Goal: Information Seeking & Learning: Find specific fact

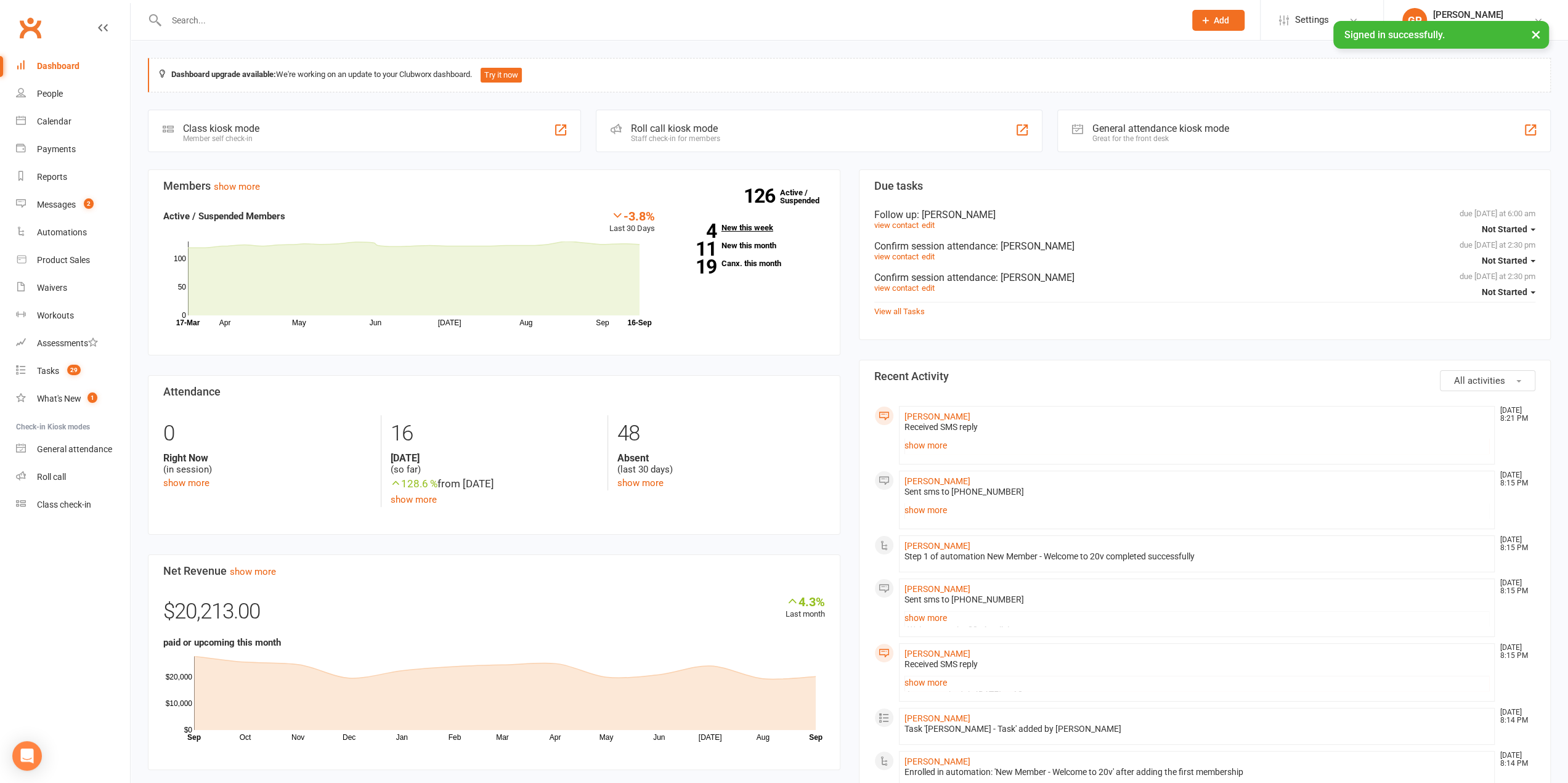
click at [742, 226] on link "4 New this week" at bounding box center [749, 227] width 151 height 8
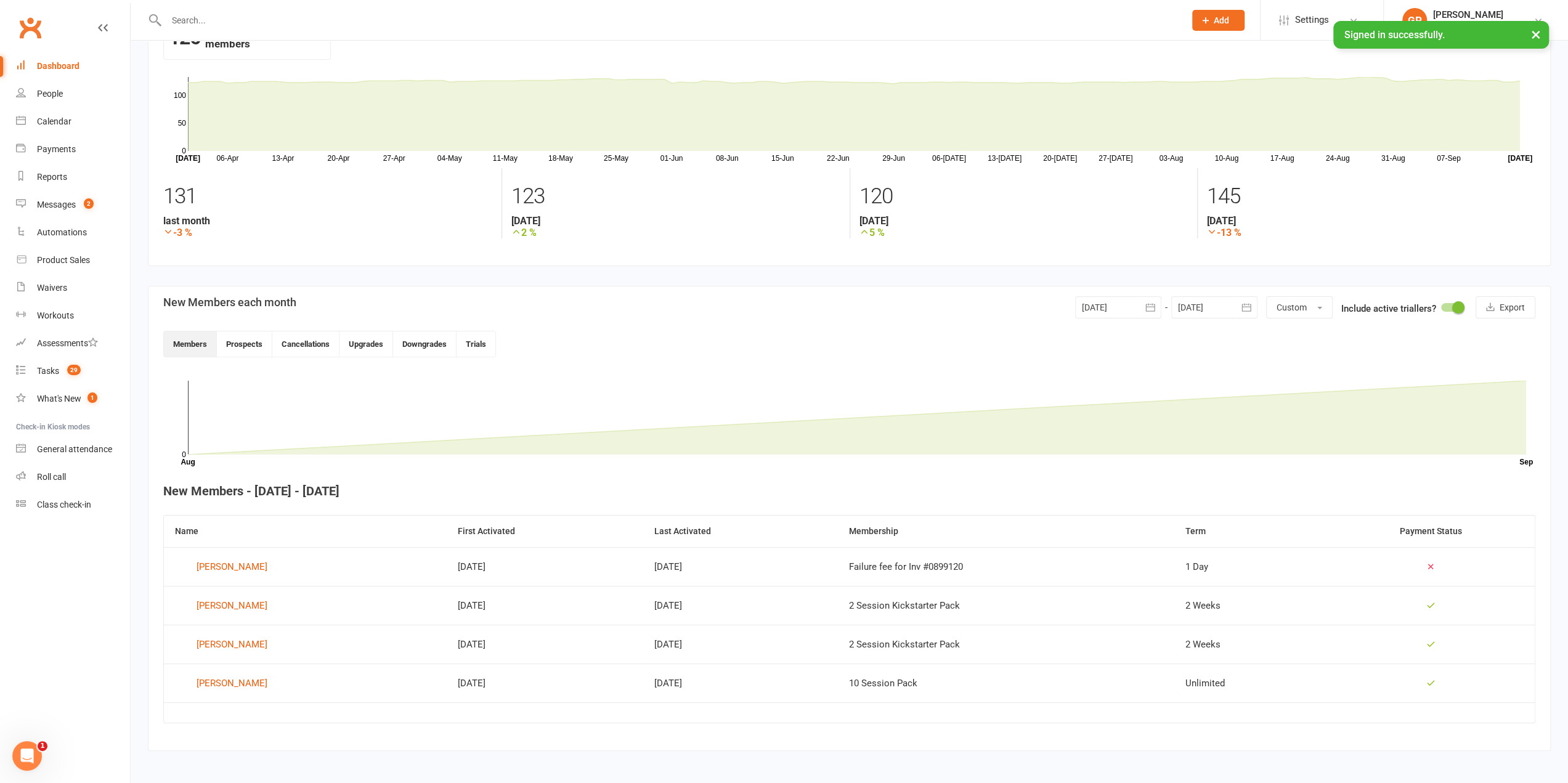
scroll to position [53, 0]
click at [240, 602] on div "[PERSON_NAME]" at bounding box center [232, 602] width 71 height 18
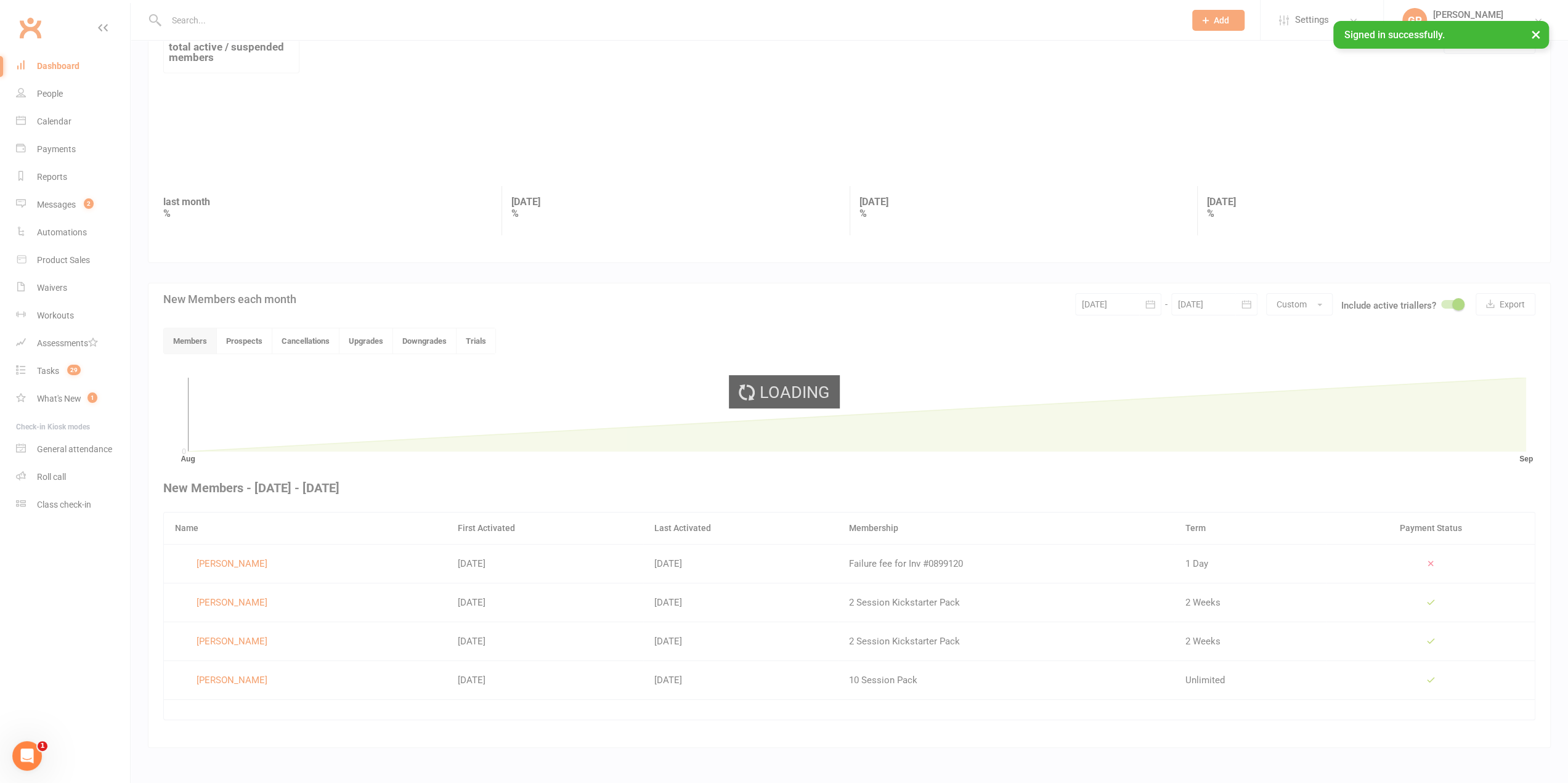
scroll to position [41, 0]
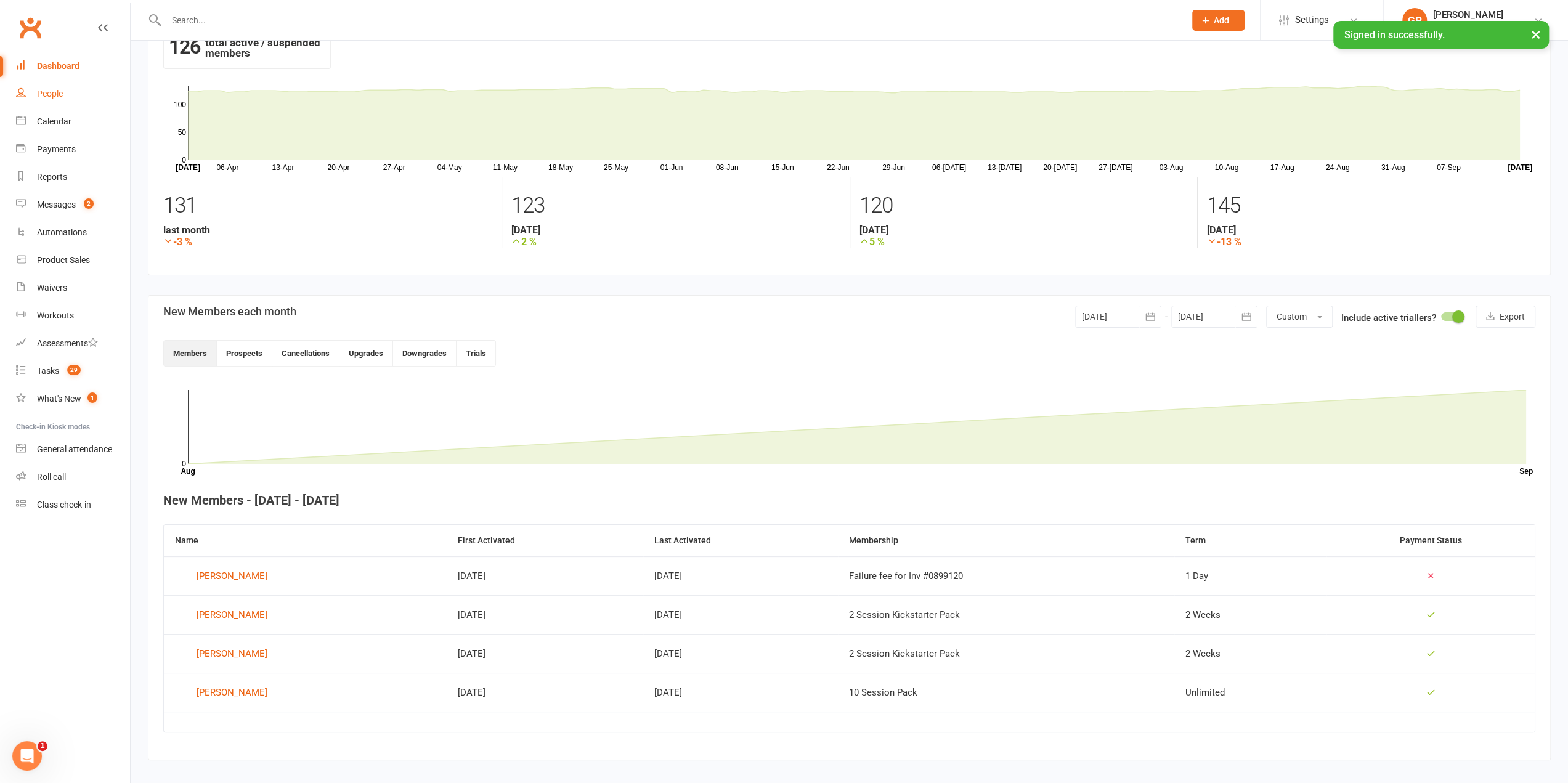
click at [63, 98] on div "People" at bounding box center [49, 93] width 26 height 10
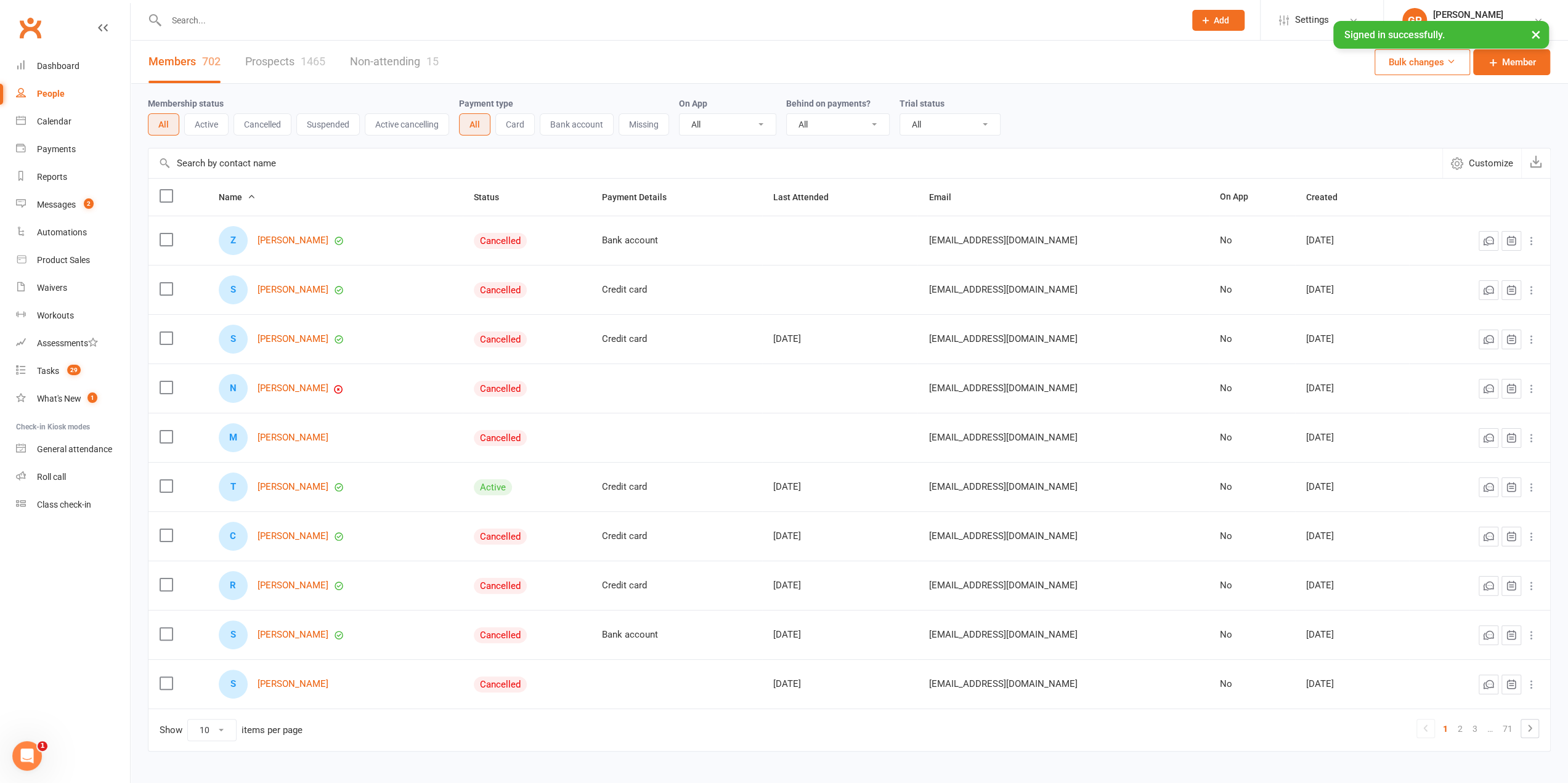
click at [292, 60] on link "Prospects 1465" at bounding box center [285, 62] width 80 height 43
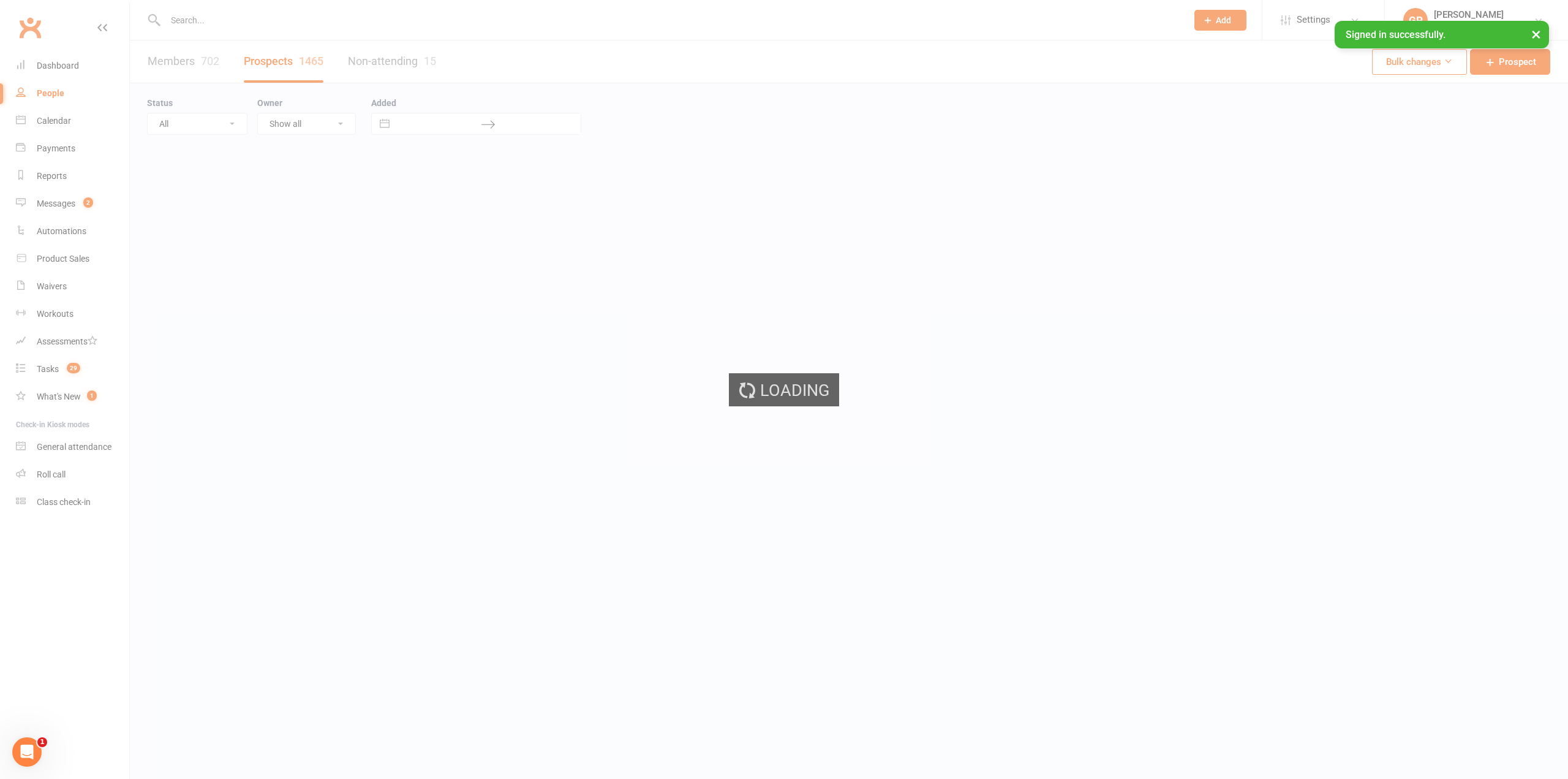
select select "100"
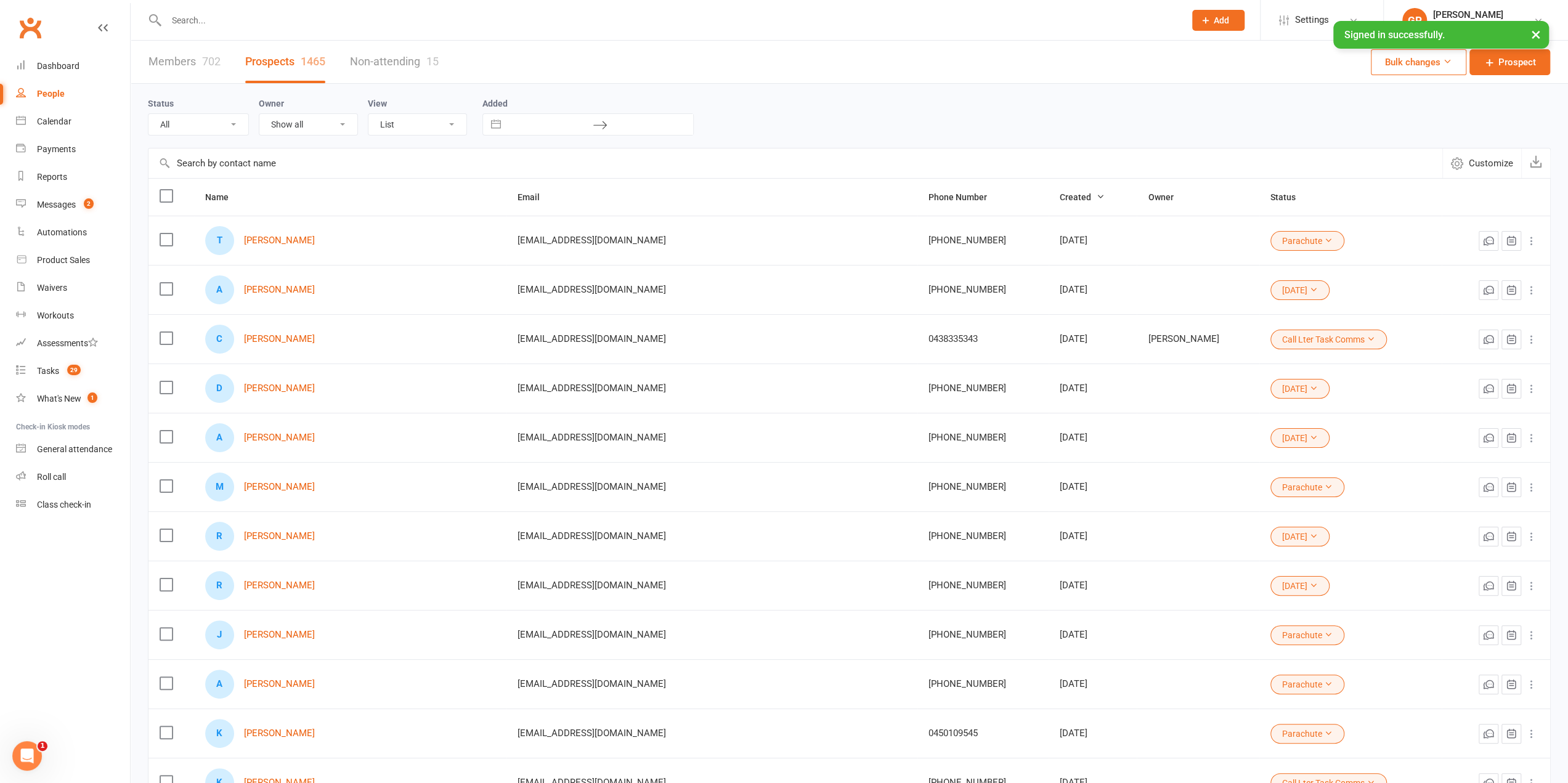
click at [182, 65] on link "Members 702" at bounding box center [184, 62] width 72 height 43
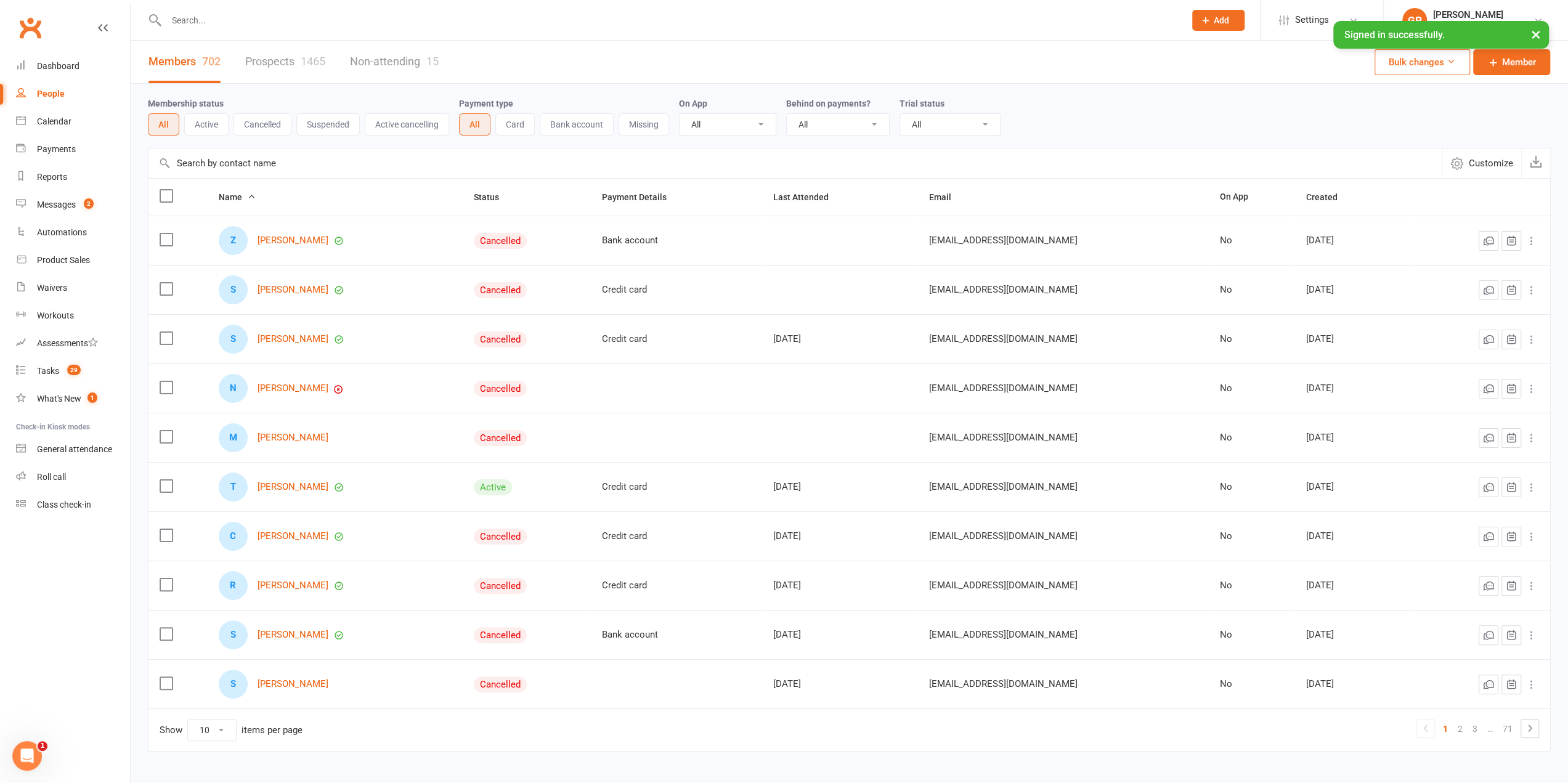
click at [275, 60] on link "Prospects 1465" at bounding box center [285, 62] width 80 height 43
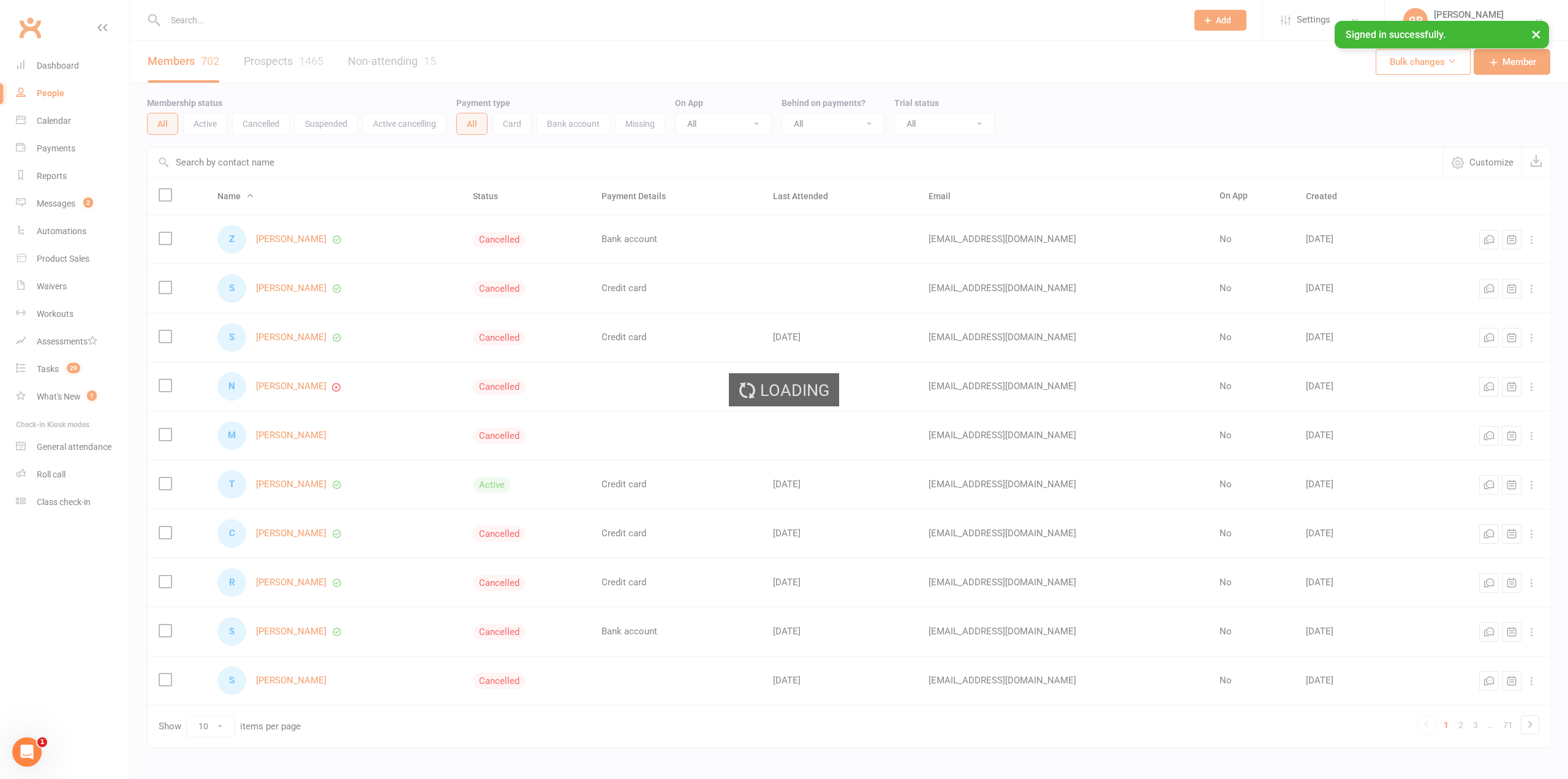
select select "100"
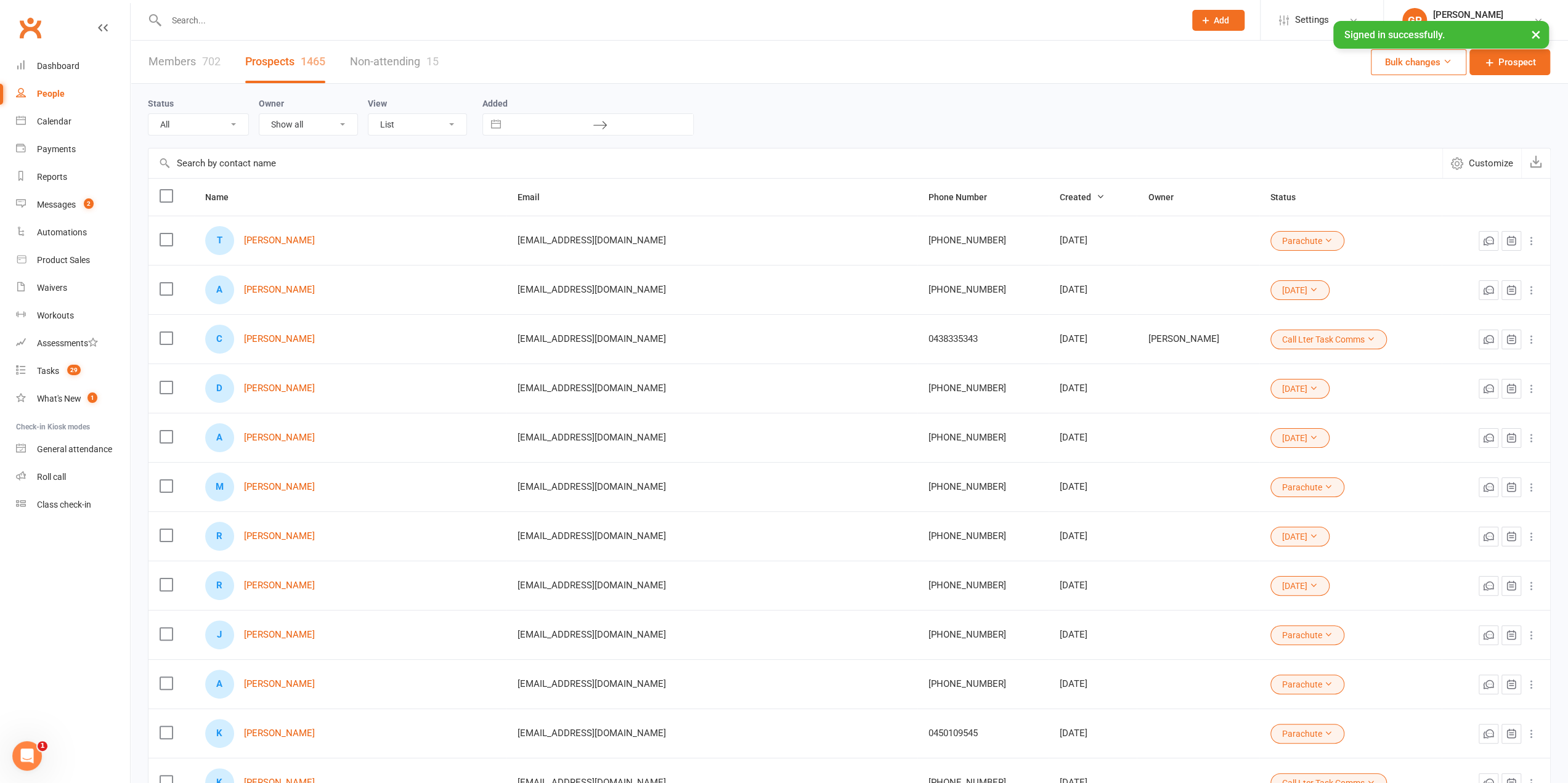
click at [201, 23] on input "text" at bounding box center [669, 20] width 1014 height 17
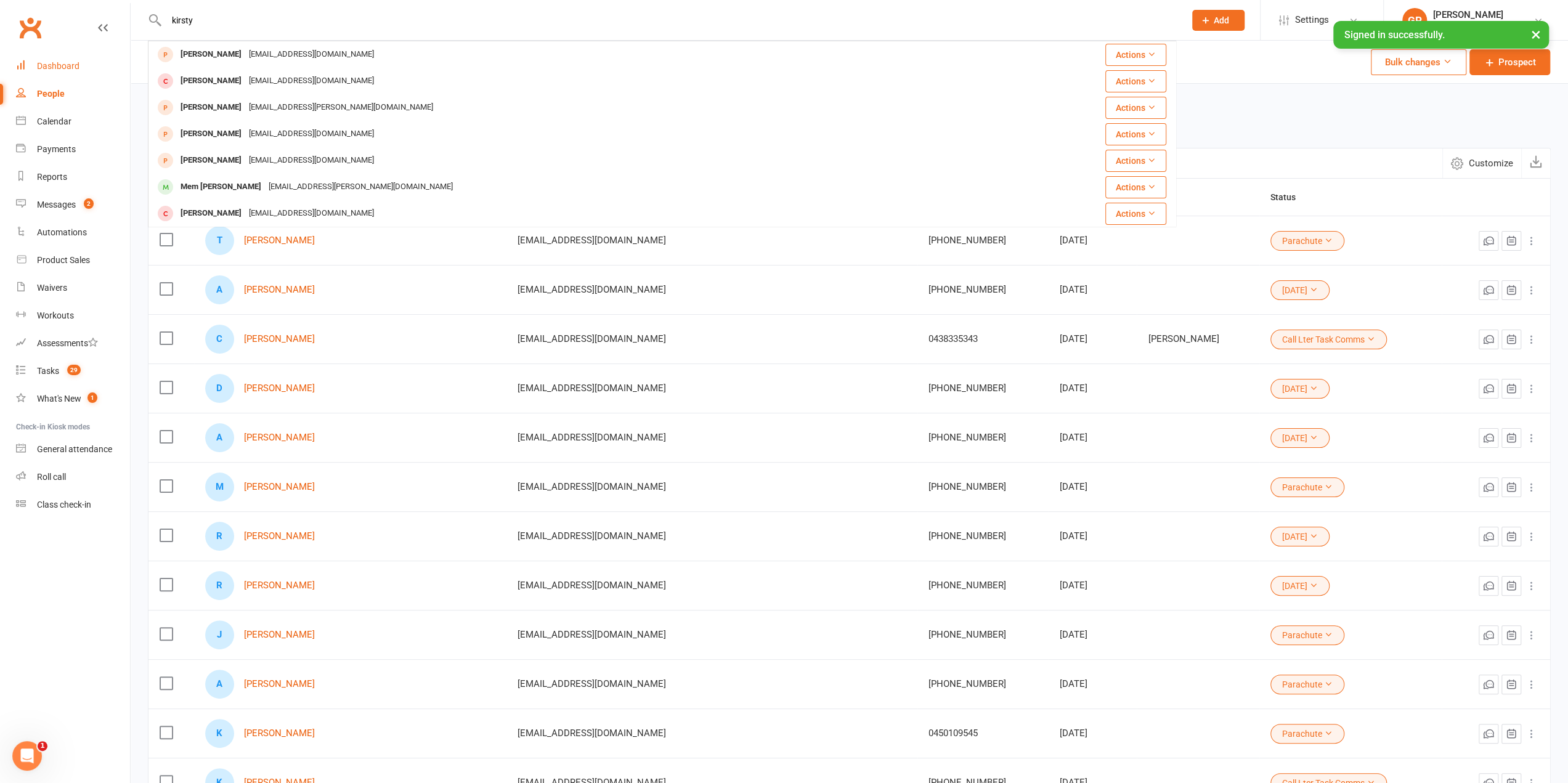
type input "kirsty"
click at [60, 68] on div "Dashboard" at bounding box center [58, 65] width 43 height 10
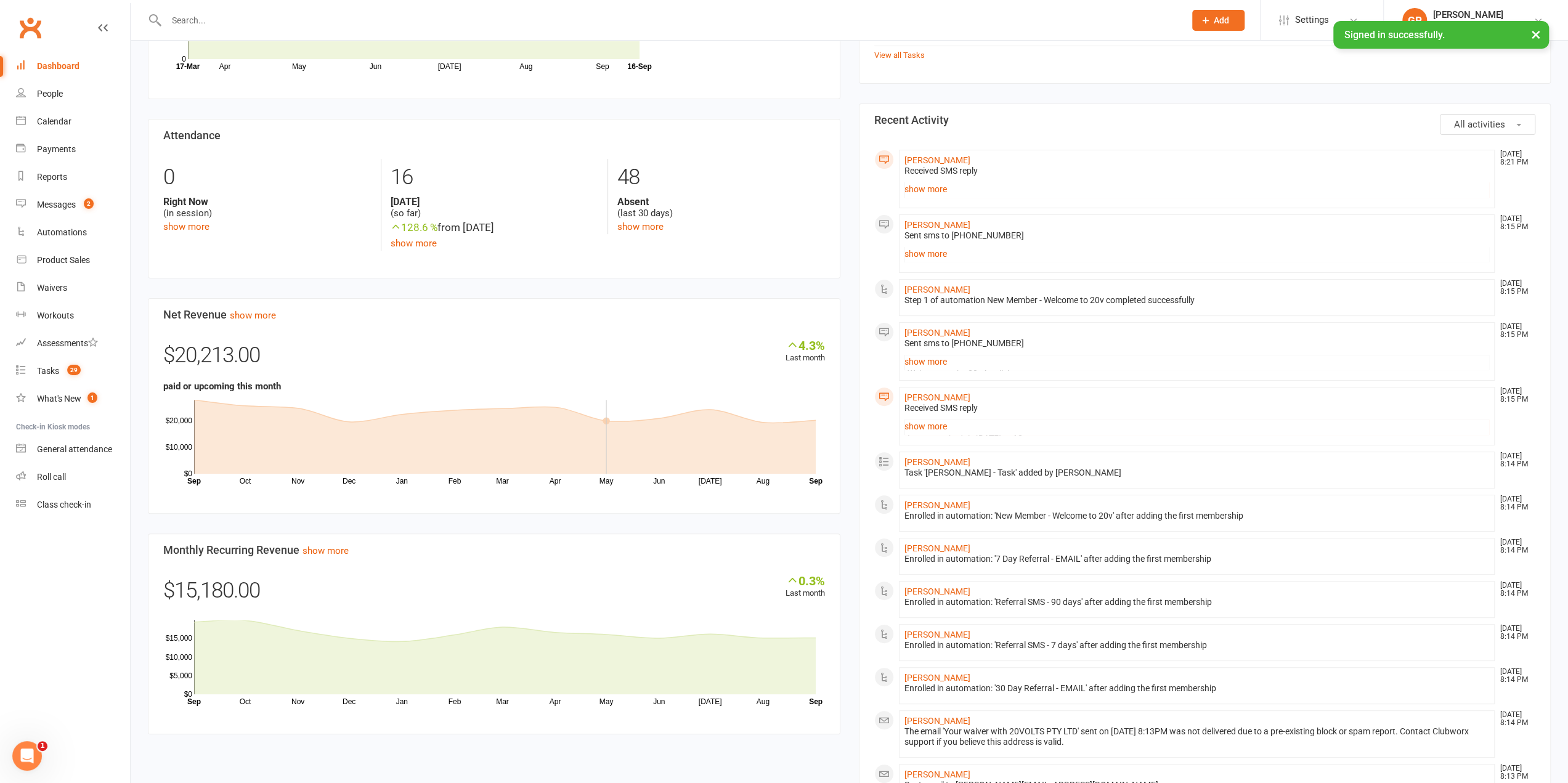
scroll to position [104, 0]
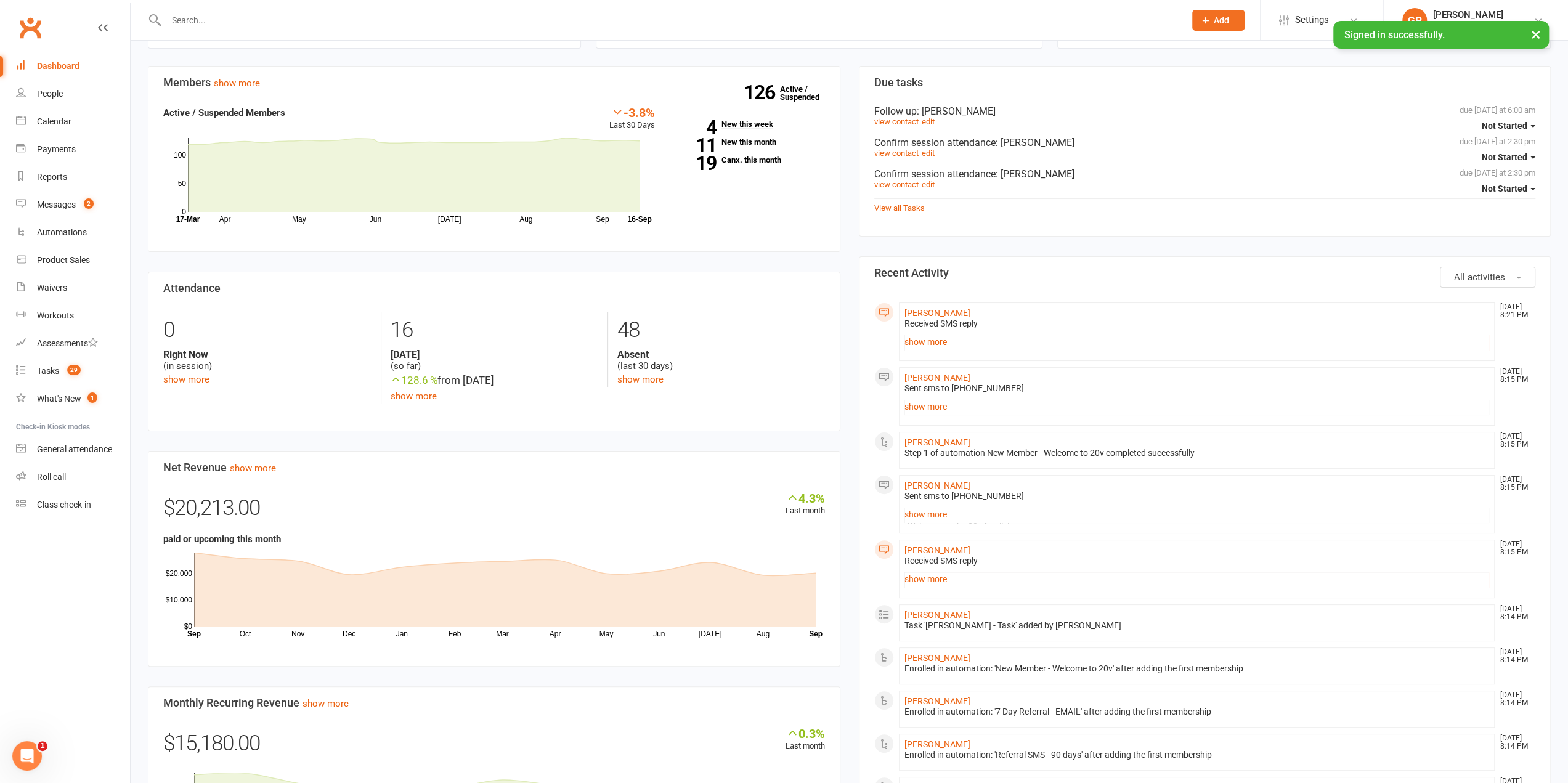
click at [755, 120] on link "4 New this week" at bounding box center [749, 124] width 151 height 8
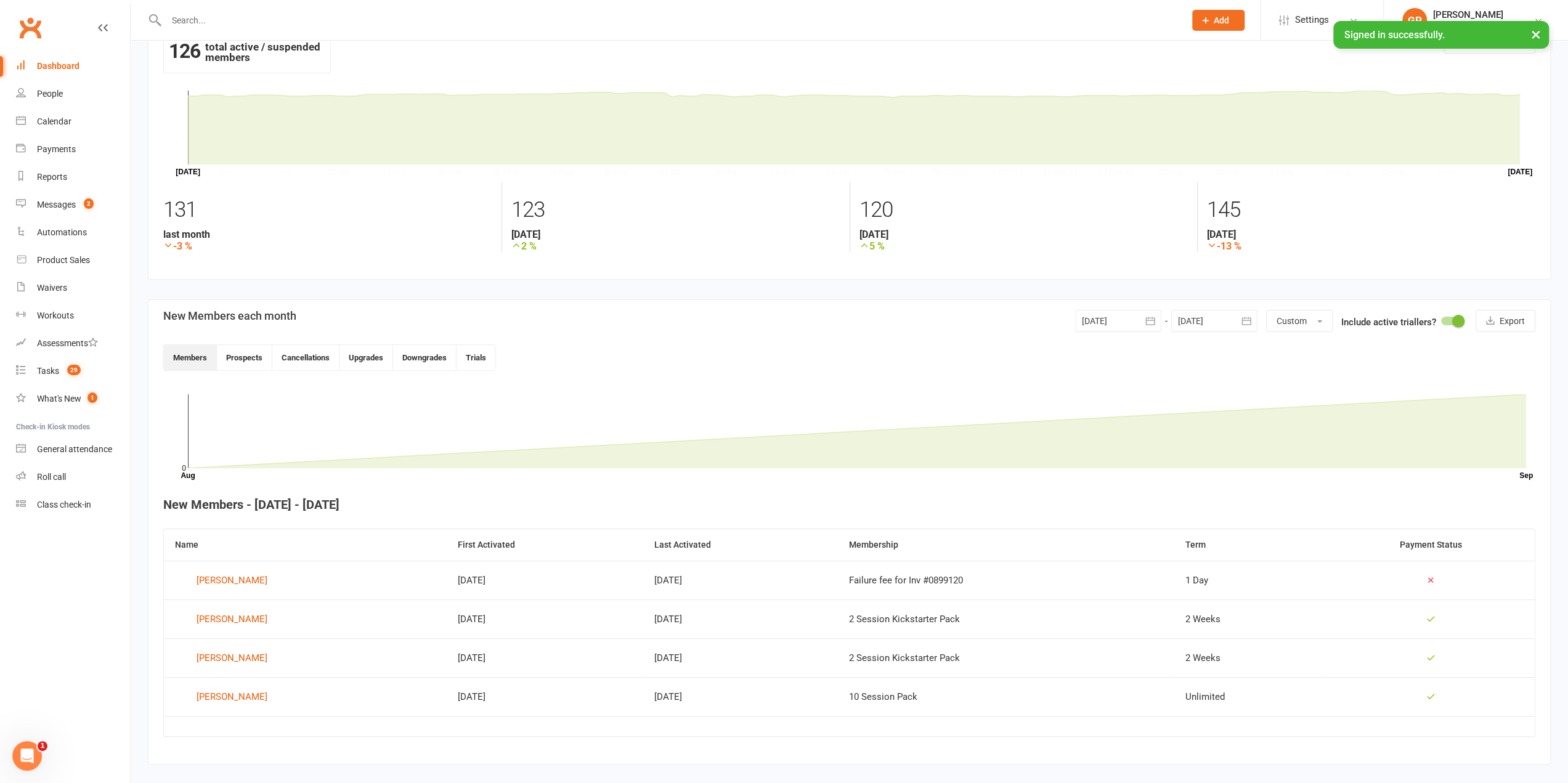
scroll to position [41, 0]
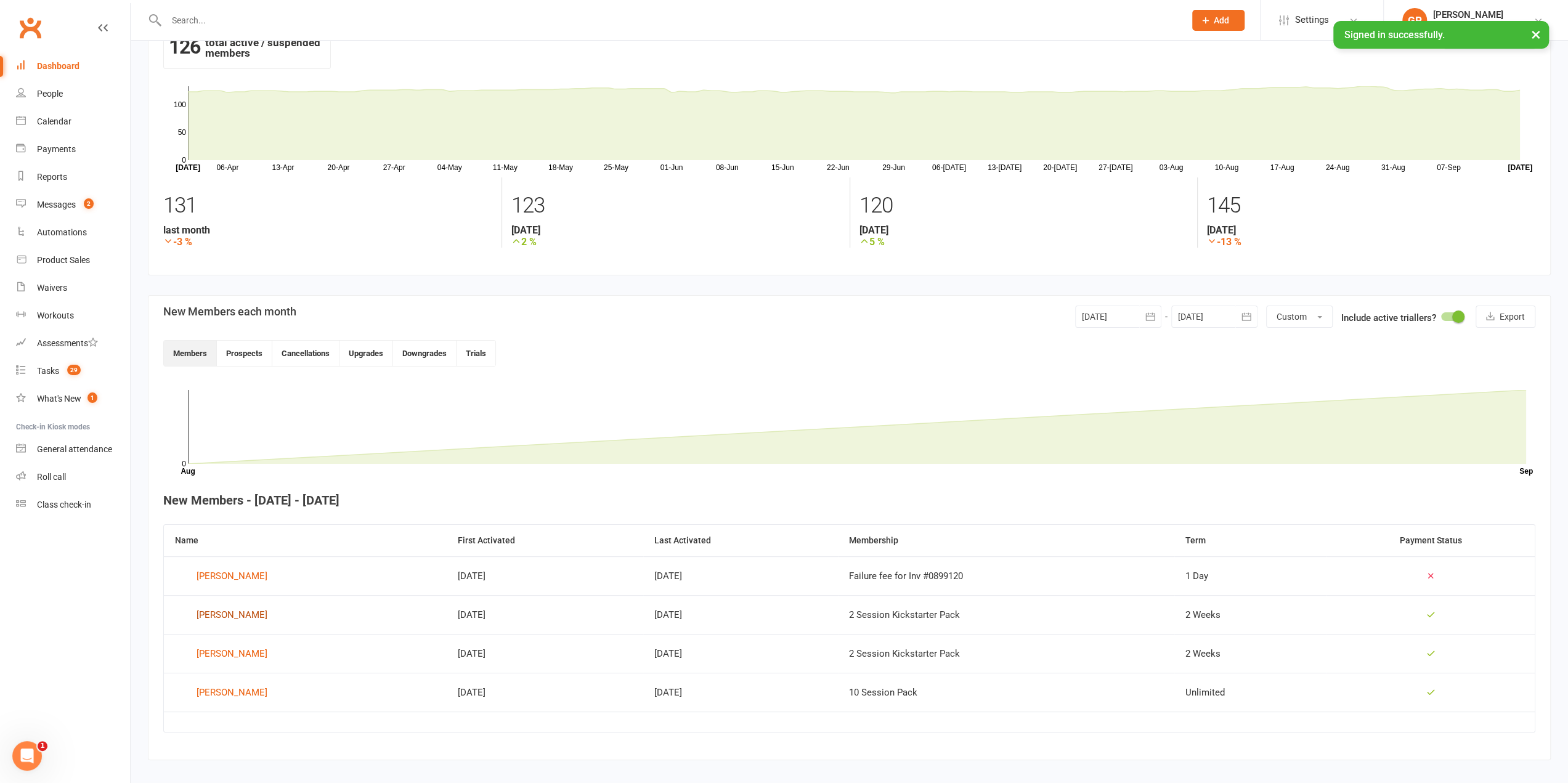
click at [223, 613] on div "[PERSON_NAME]" at bounding box center [232, 614] width 71 height 18
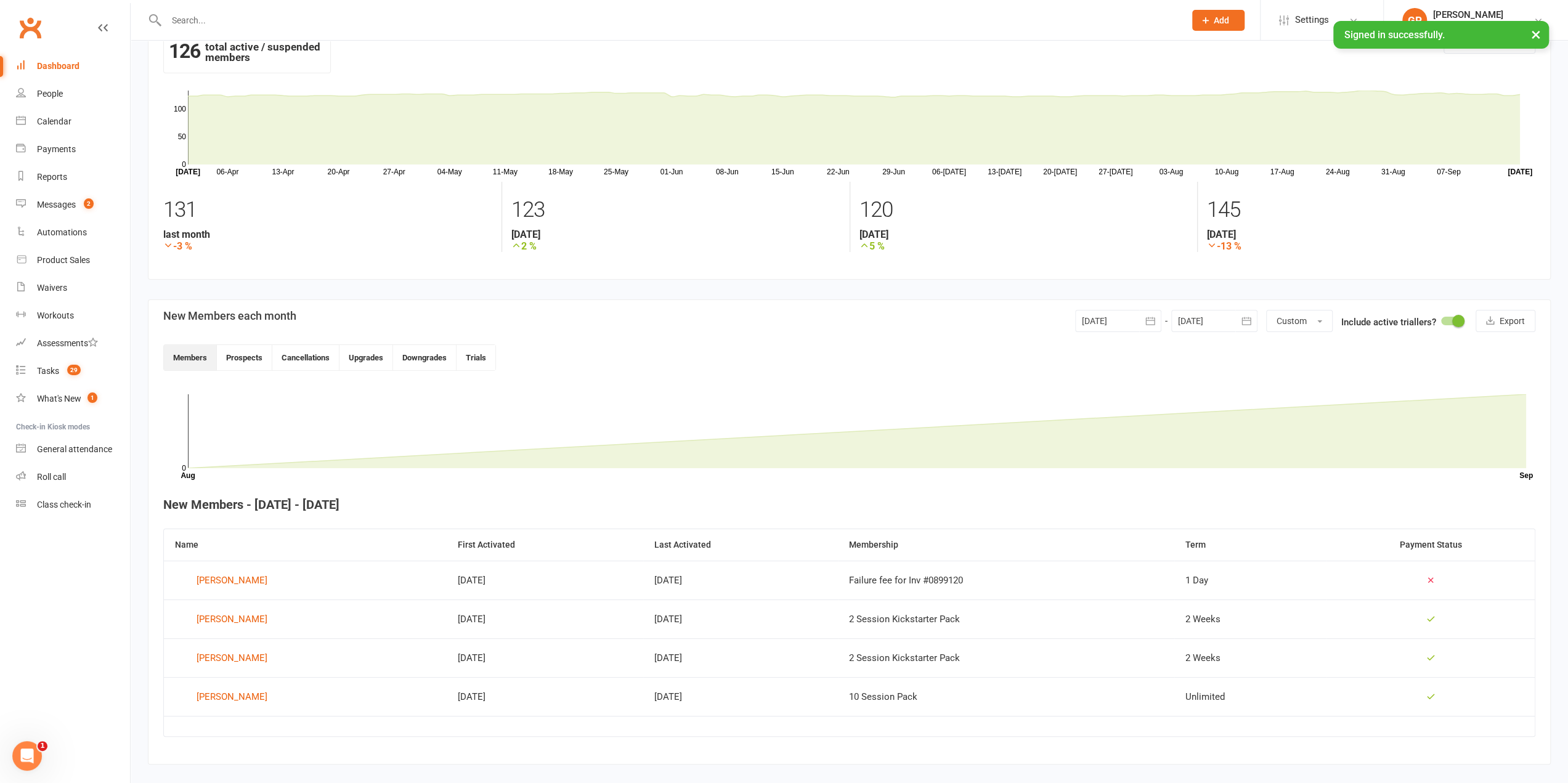
scroll to position [53, 0]
